Goal: Communication & Community: Answer question/provide support

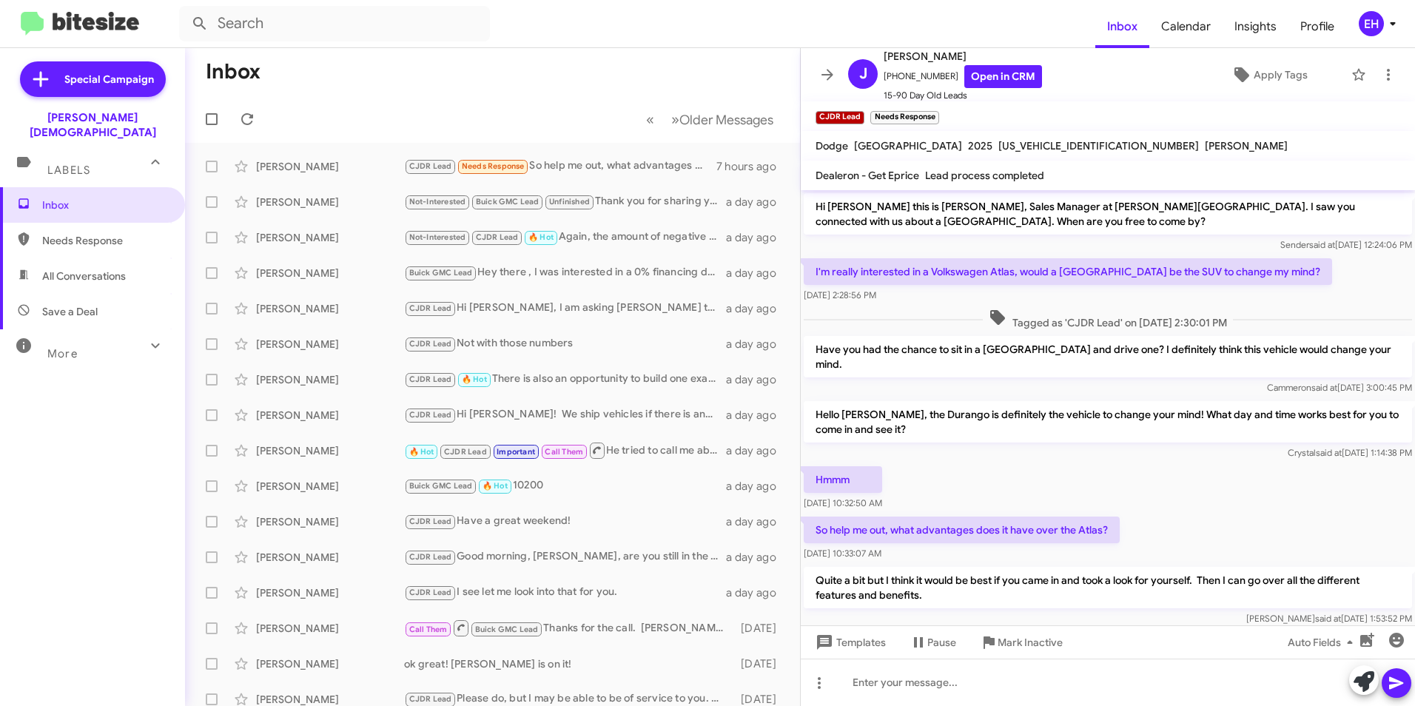
scroll to position [19, 0]
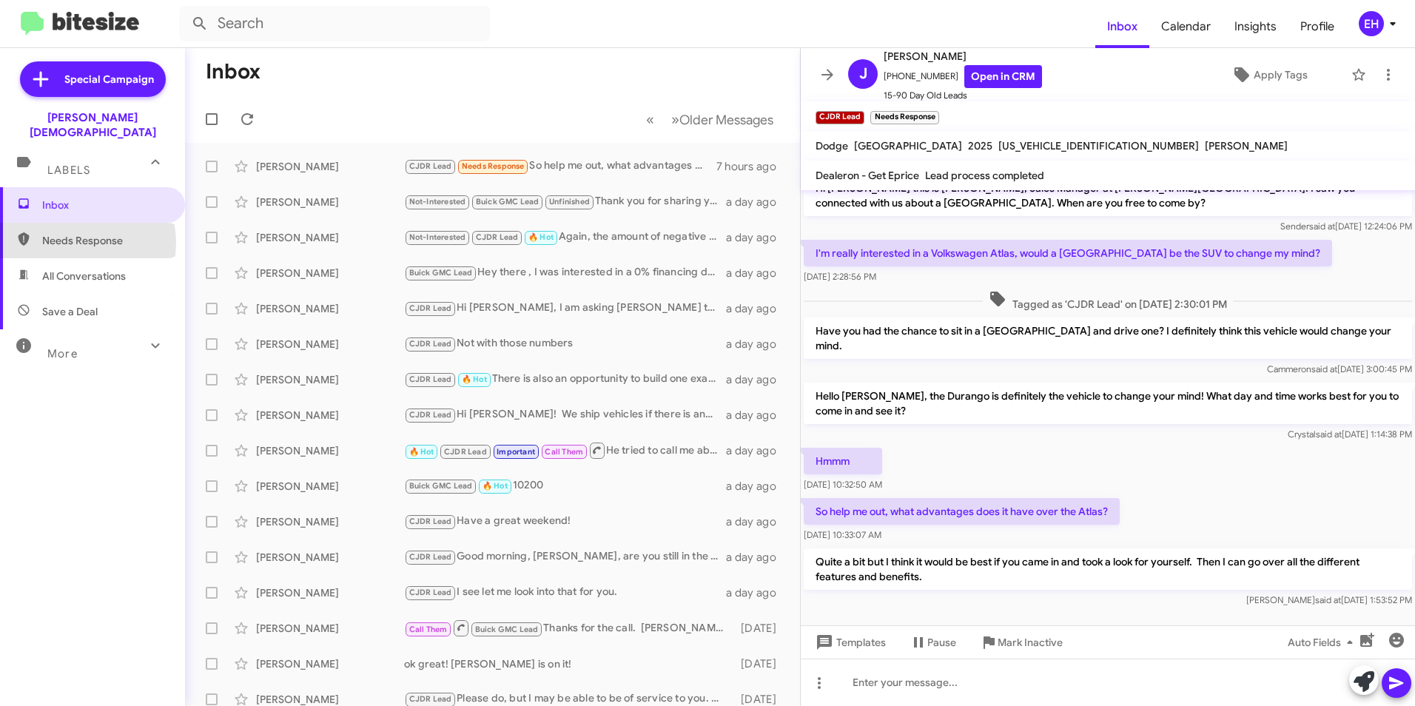
click at [75, 233] on span "Needs Response" at bounding box center [105, 240] width 126 height 15
type input "in:needs-response"
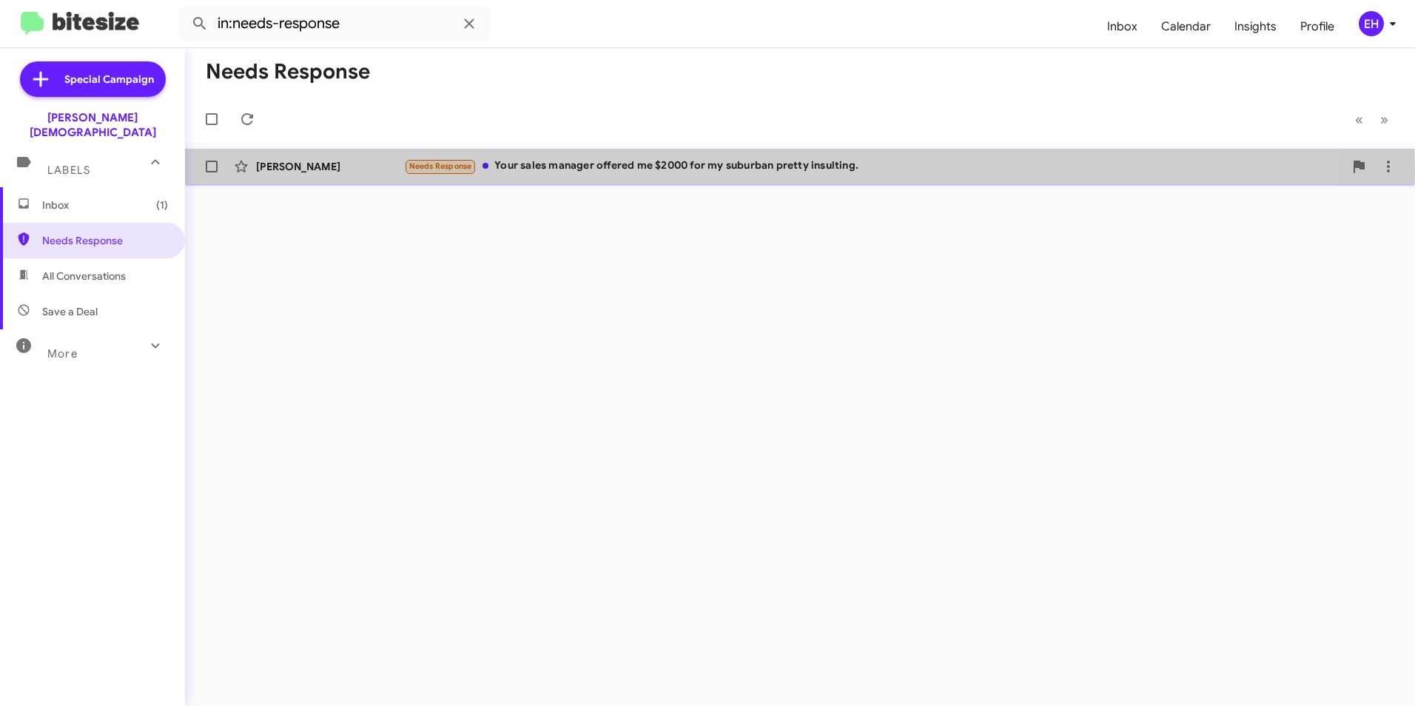
click at [625, 171] on div "Needs Response Your sales manager offered me $2000 for my suburban pretty insul…" at bounding box center [874, 166] width 940 height 17
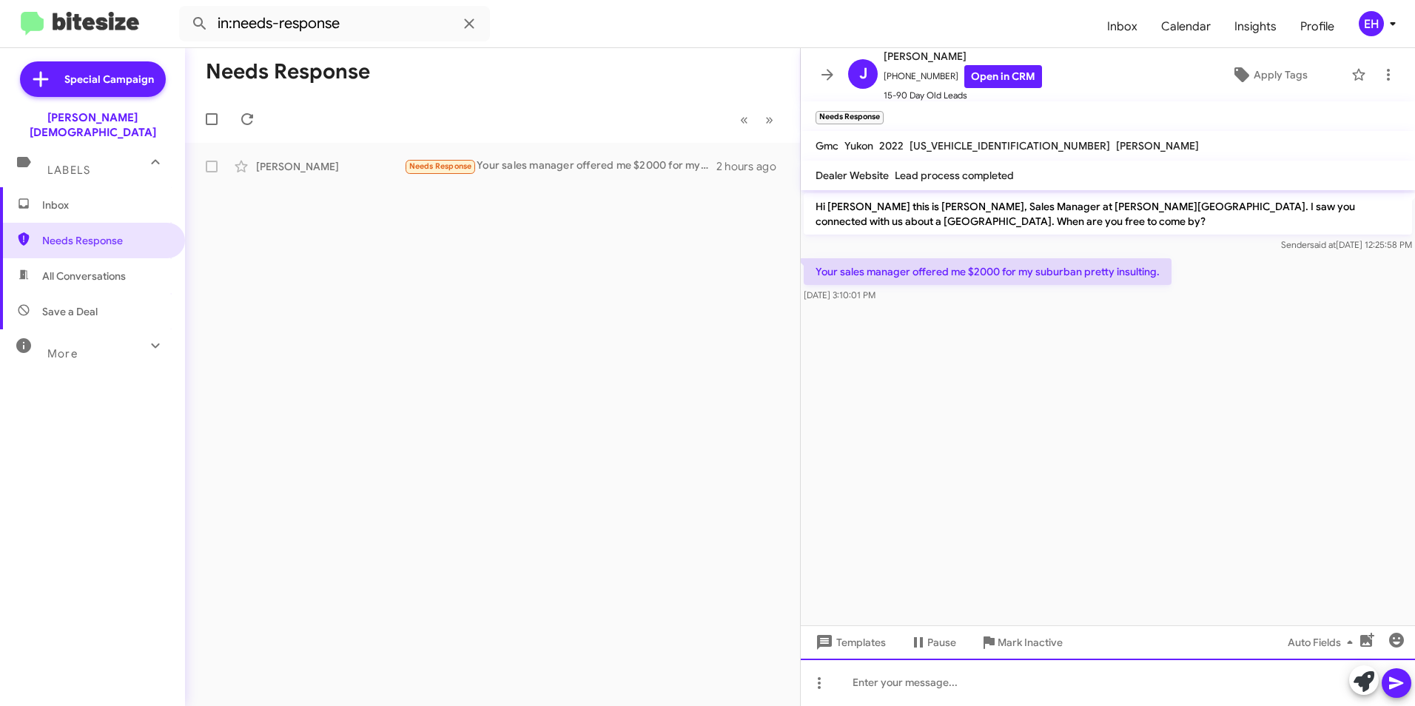
click at [930, 685] on div at bounding box center [1108, 682] width 614 height 47
